Goal: Navigation & Orientation: Find specific page/section

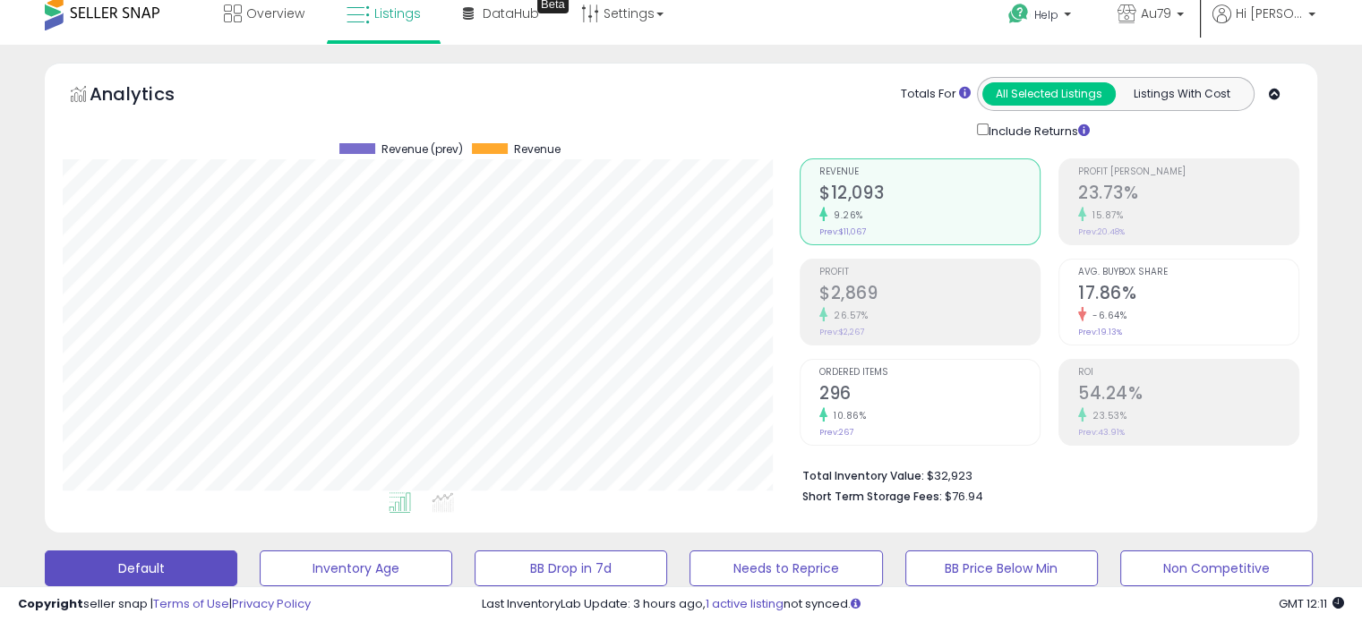
scroll to position [366, 736]
click at [266, 9] on span "Overview" at bounding box center [275, 13] width 58 height 18
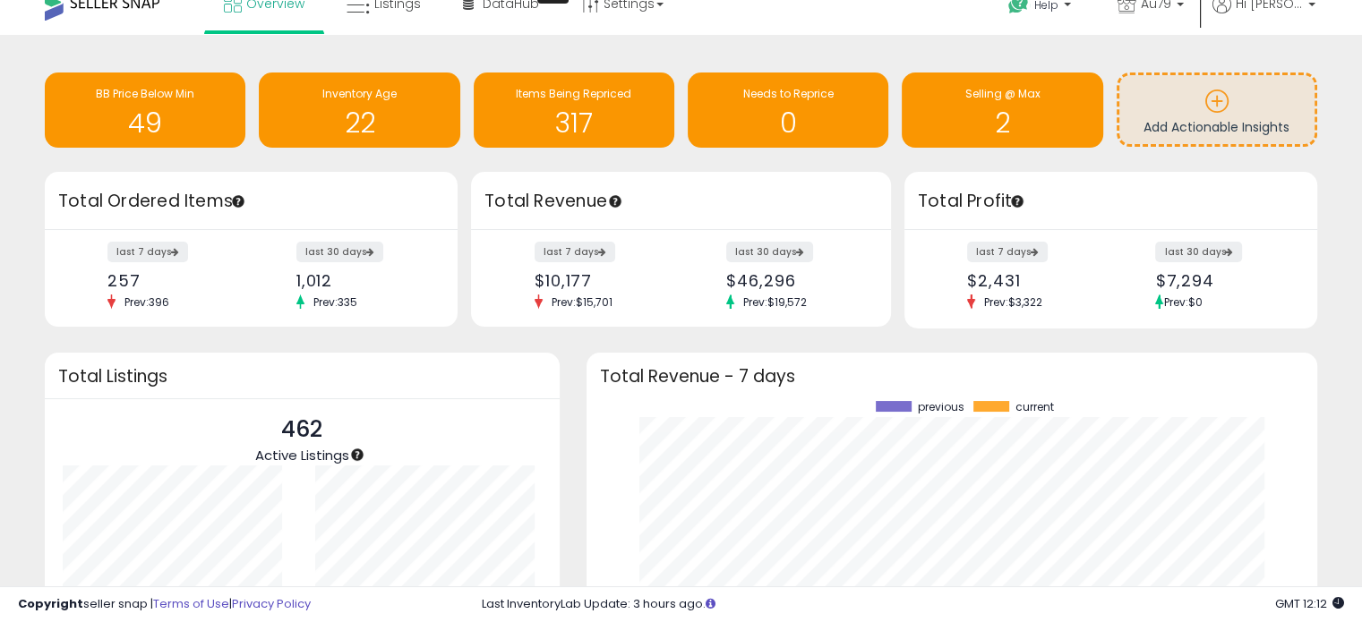
scroll to position [22, 0]
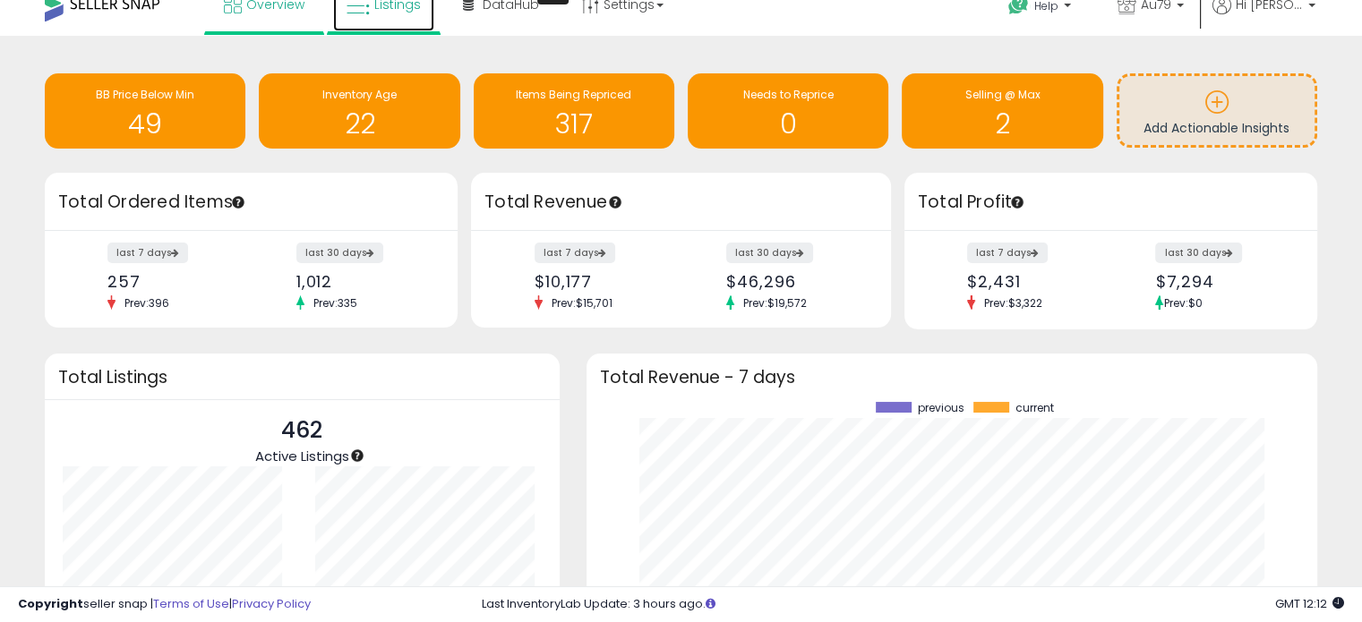
click at [385, 8] on span "Listings" at bounding box center [397, 5] width 47 height 18
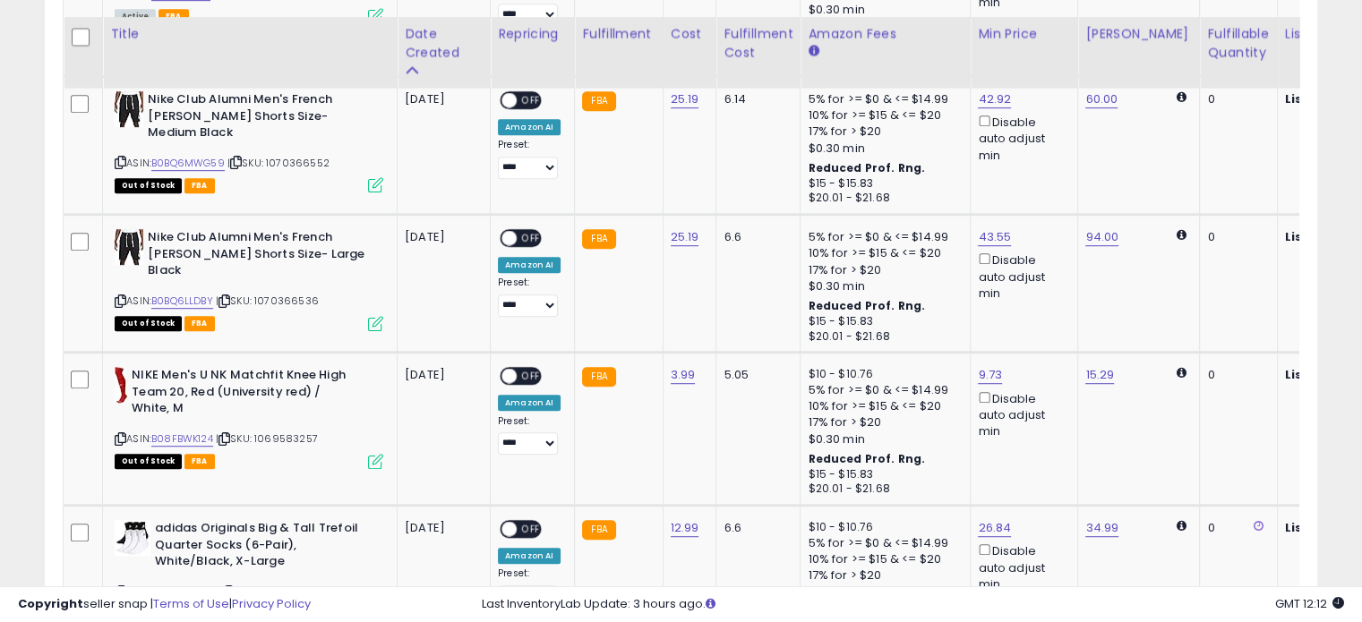
scroll to position [1039, 0]
